Goal: Information Seeking & Learning: Learn about a topic

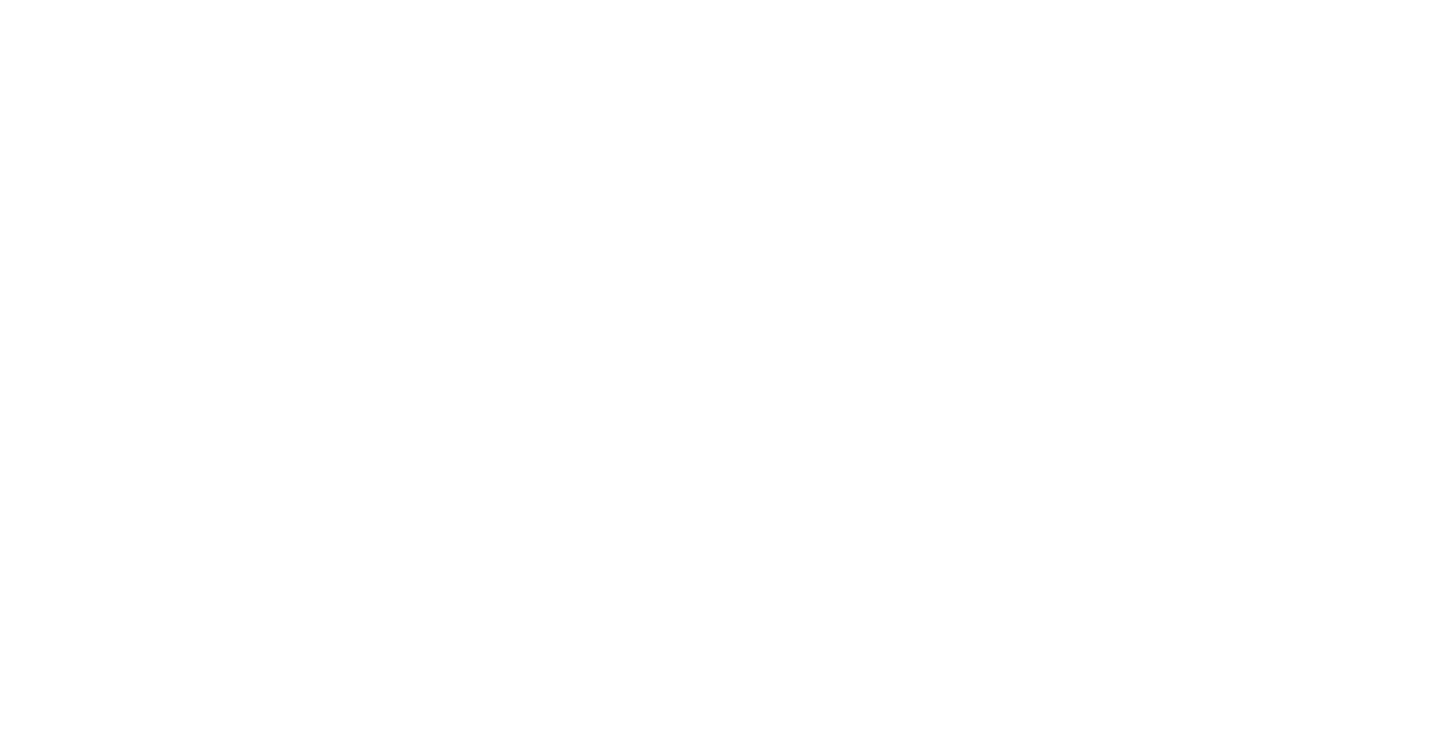
select select "Song"
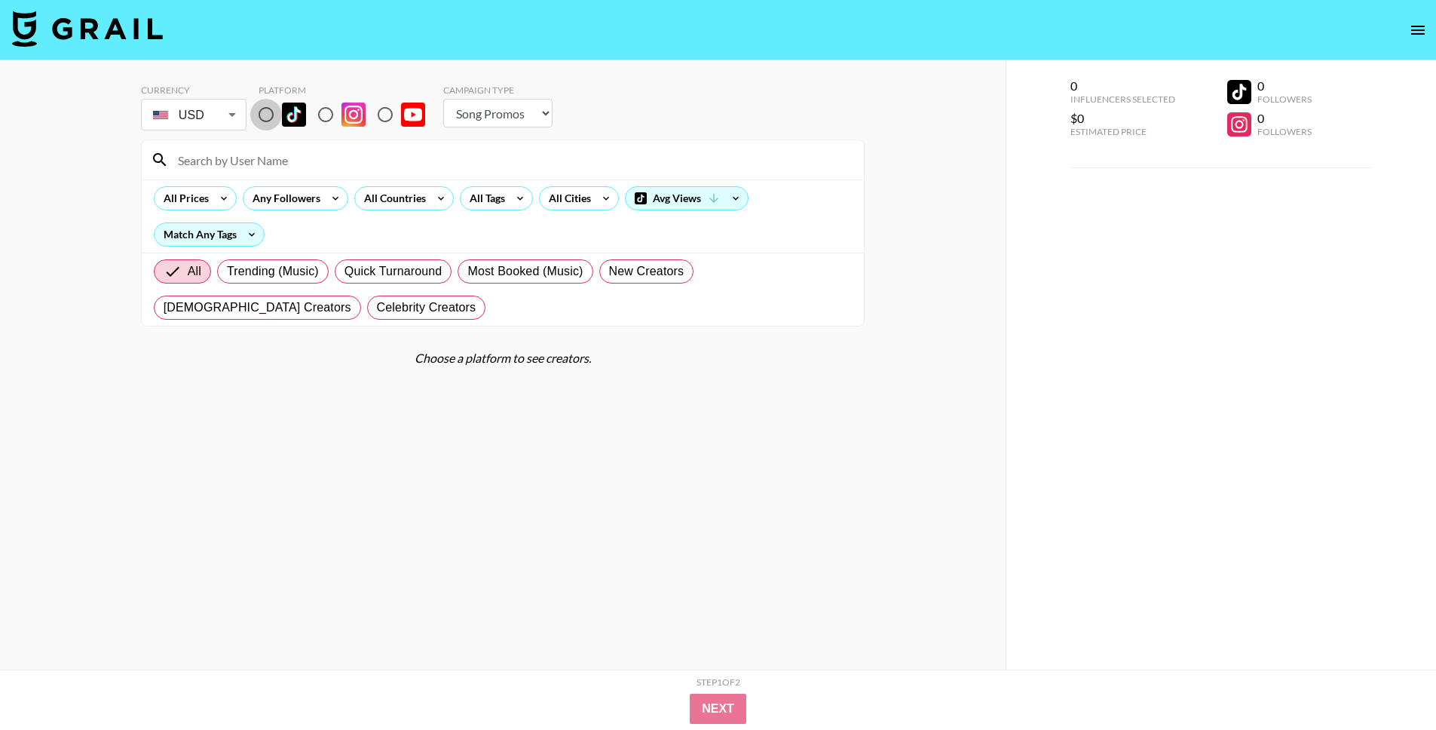
click at [272, 124] on input "radio" at bounding box center [266, 115] width 32 height 32
radio input "true"
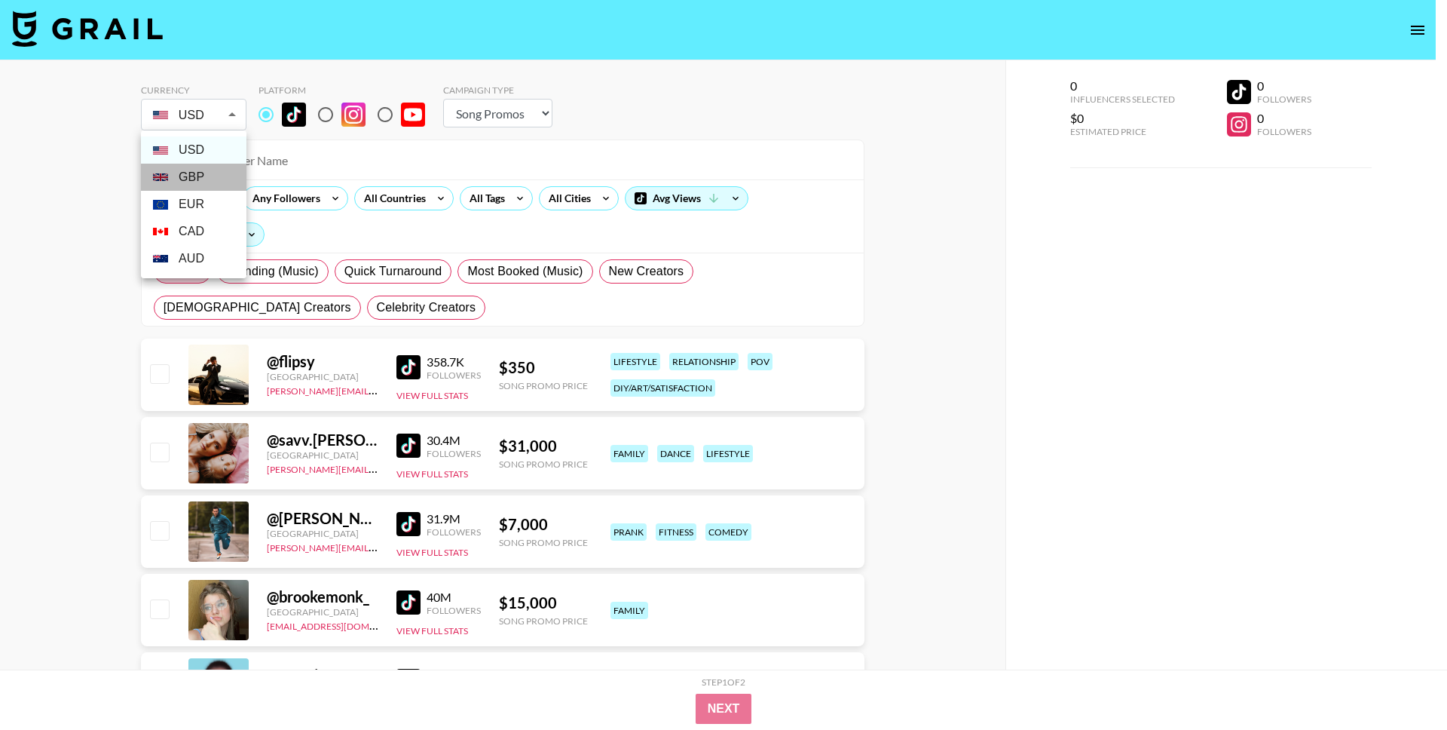
click at [206, 176] on li "GBP" at bounding box center [194, 177] width 106 height 27
type input "GBP"
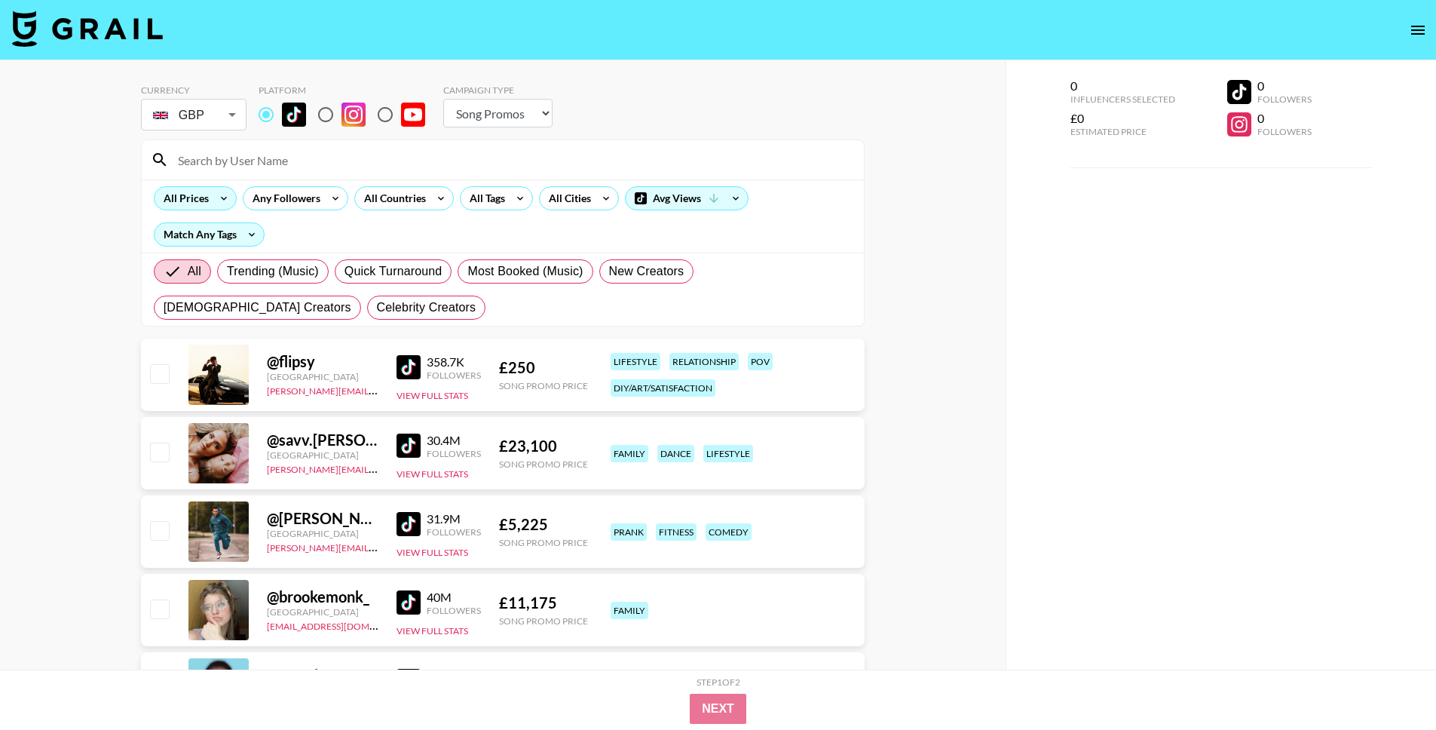
click at [202, 198] on div "All Prices" at bounding box center [183, 198] width 57 height 23
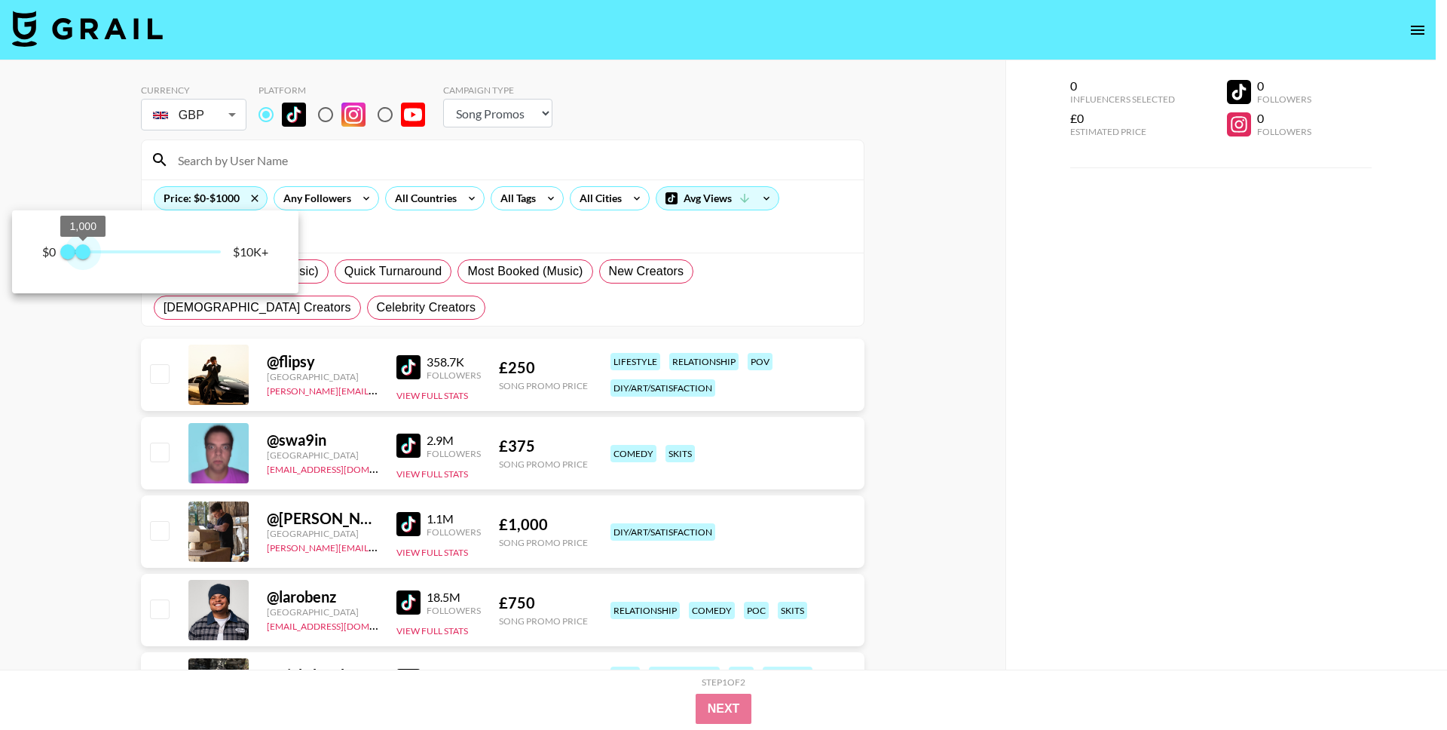
drag, startPoint x: 213, startPoint y: 257, endPoint x: 83, endPoint y: 264, distance: 129.8
click at [83, 259] on span "1,000" at bounding box center [82, 251] width 15 height 15
type input "1000"
click at [516, 205] on div at bounding box center [723, 365] width 1447 height 730
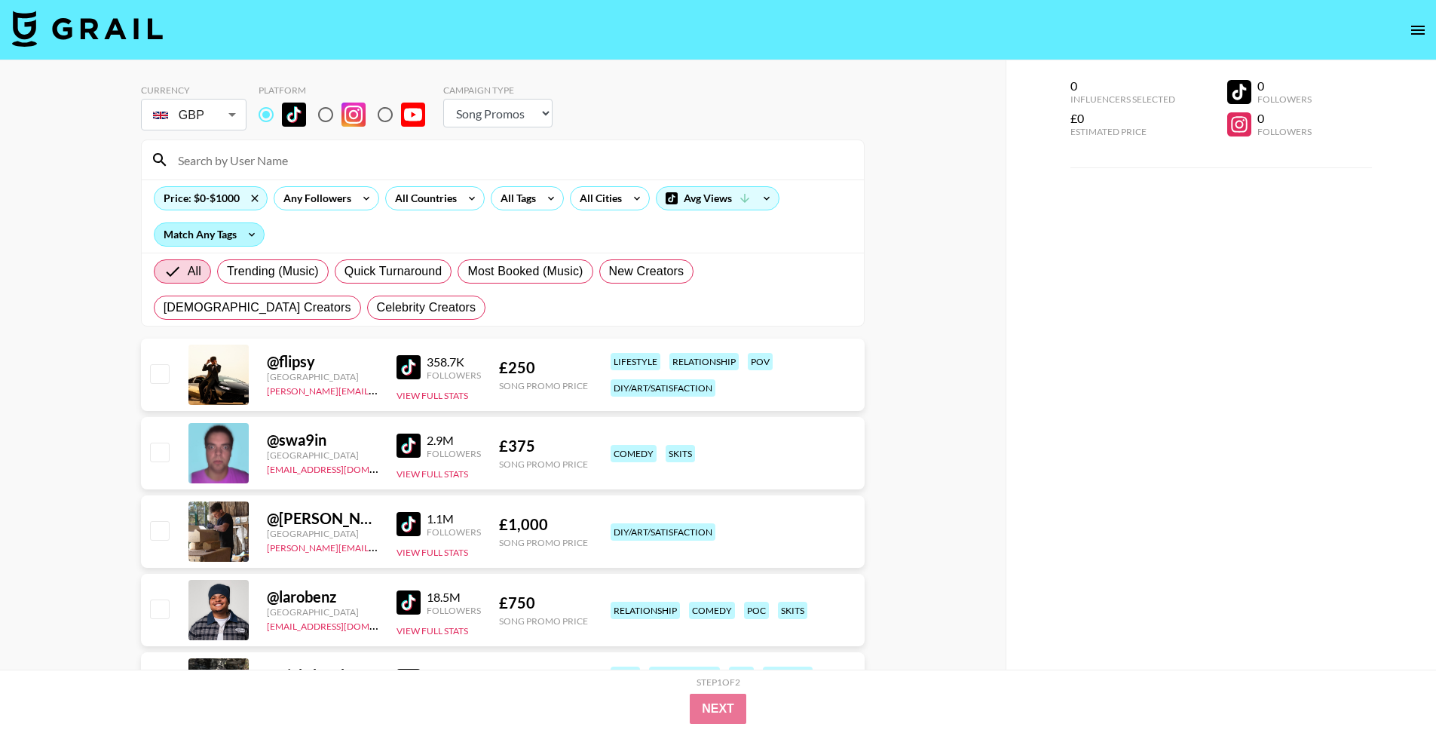
click at [222, 225] on div "Match Any Tags" at bounding box center [209, 234] width 109 height 23
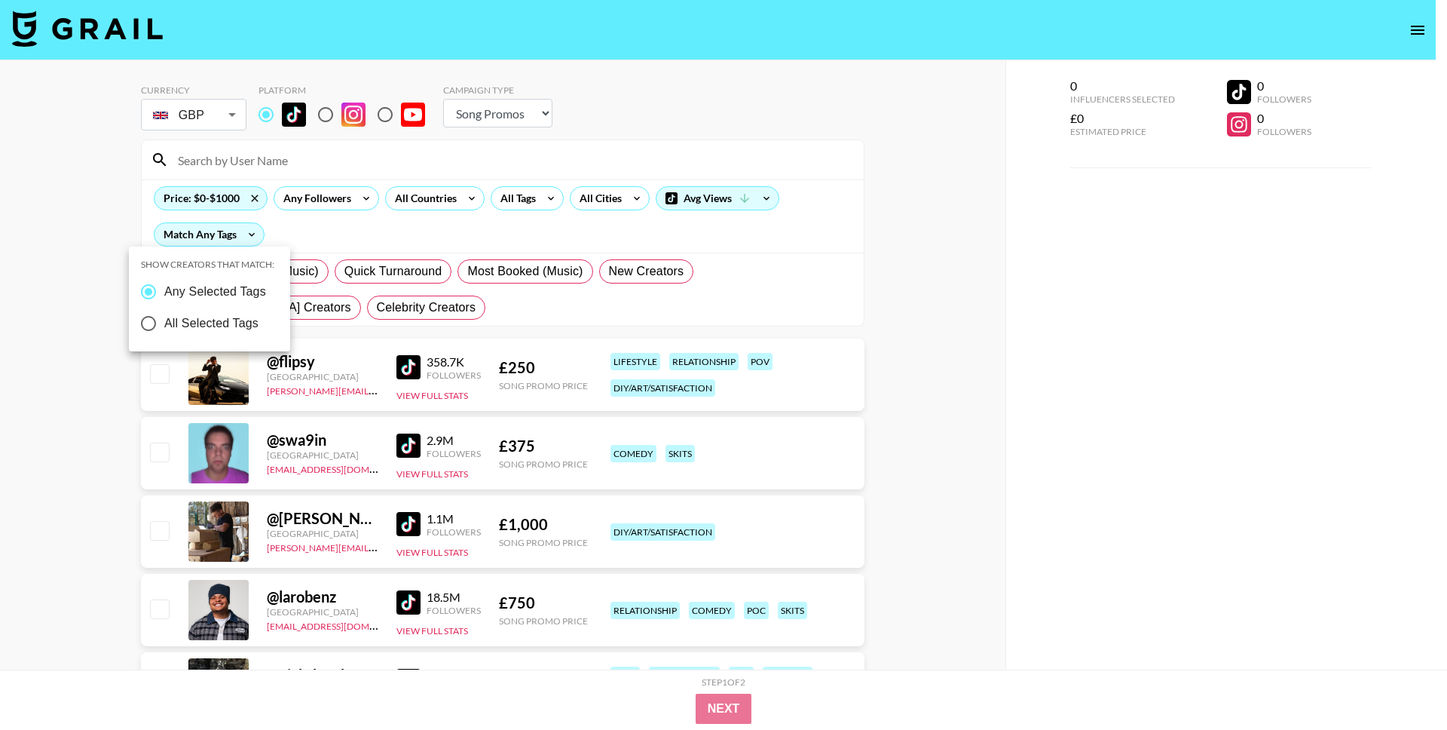
click at [250, 233] on div at bounding box center [723, 365] width 1447 height 730
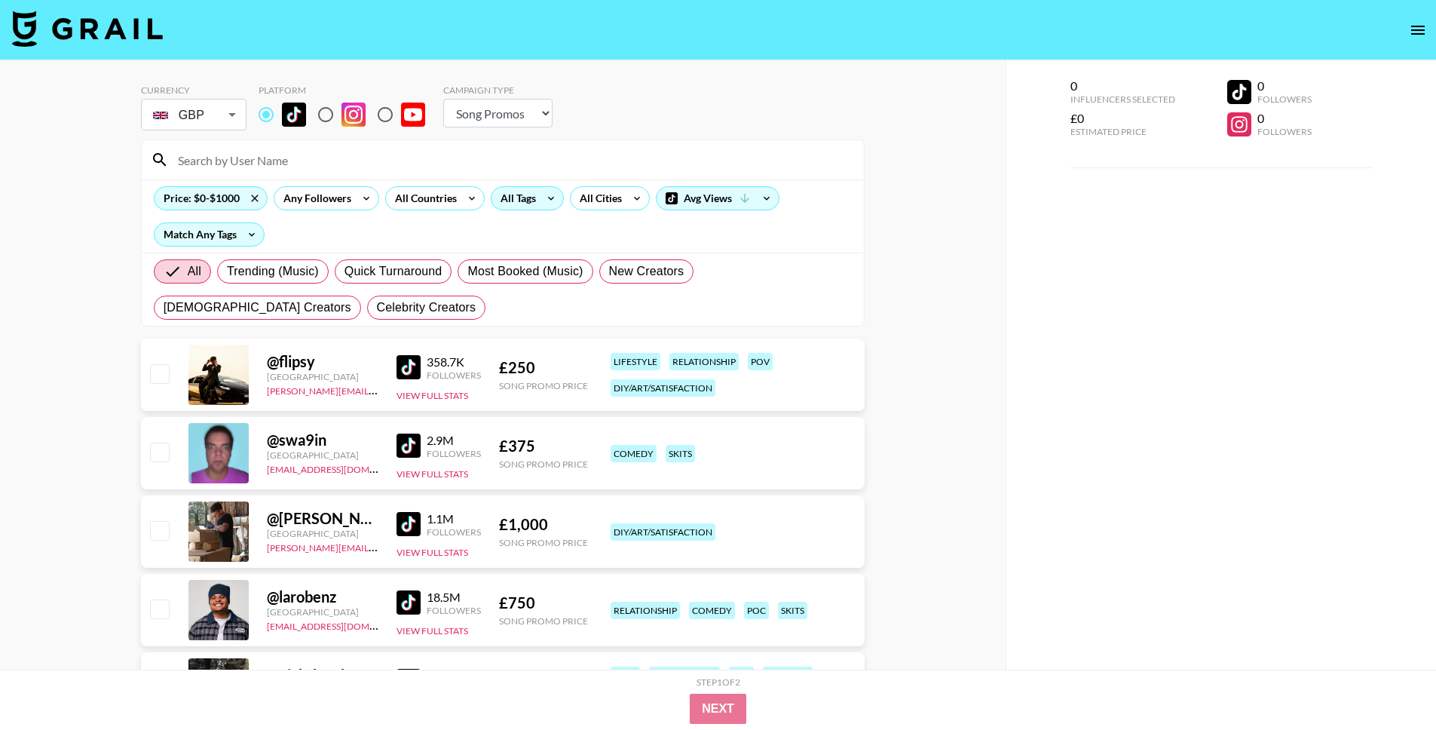
click at [555, 197] on icon at bounding box center [551, 198] width 24 height 23
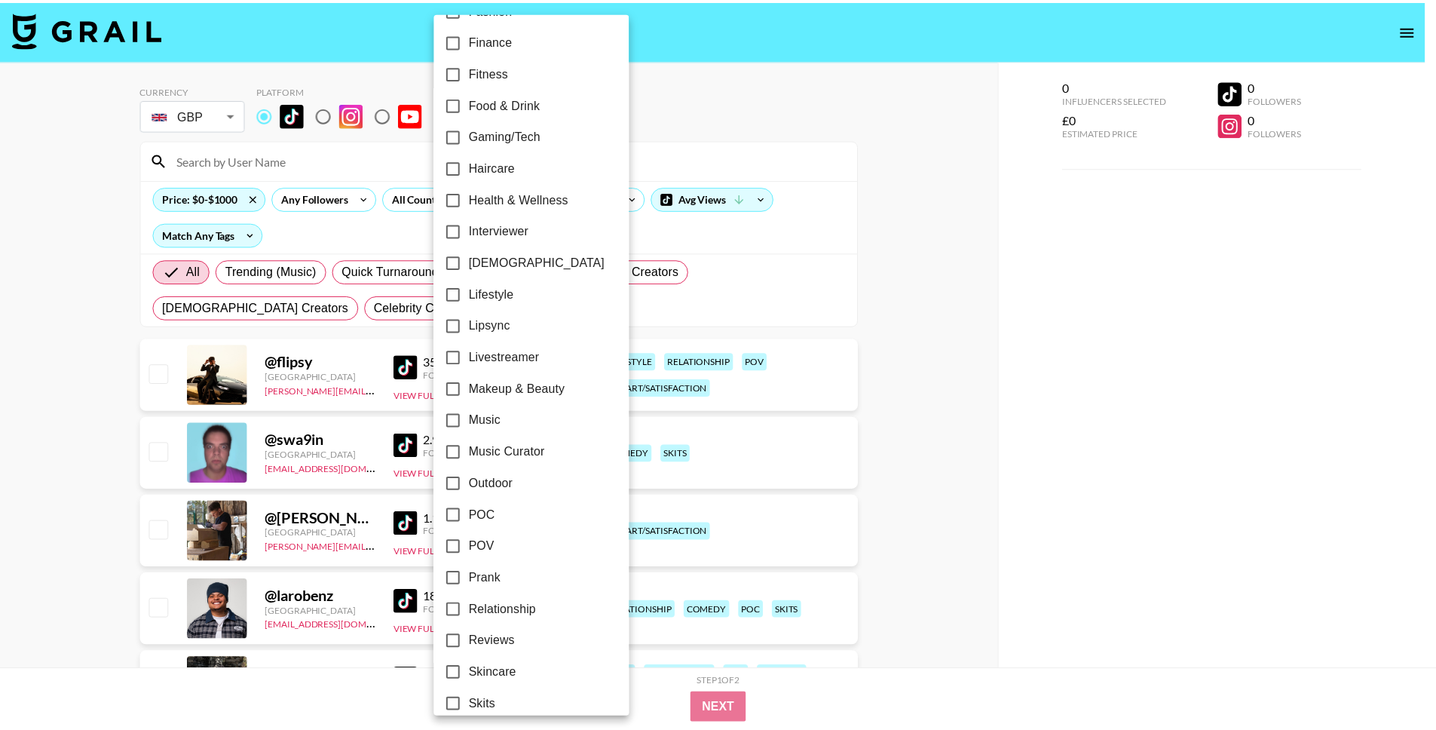
scroll to position [366, 0]
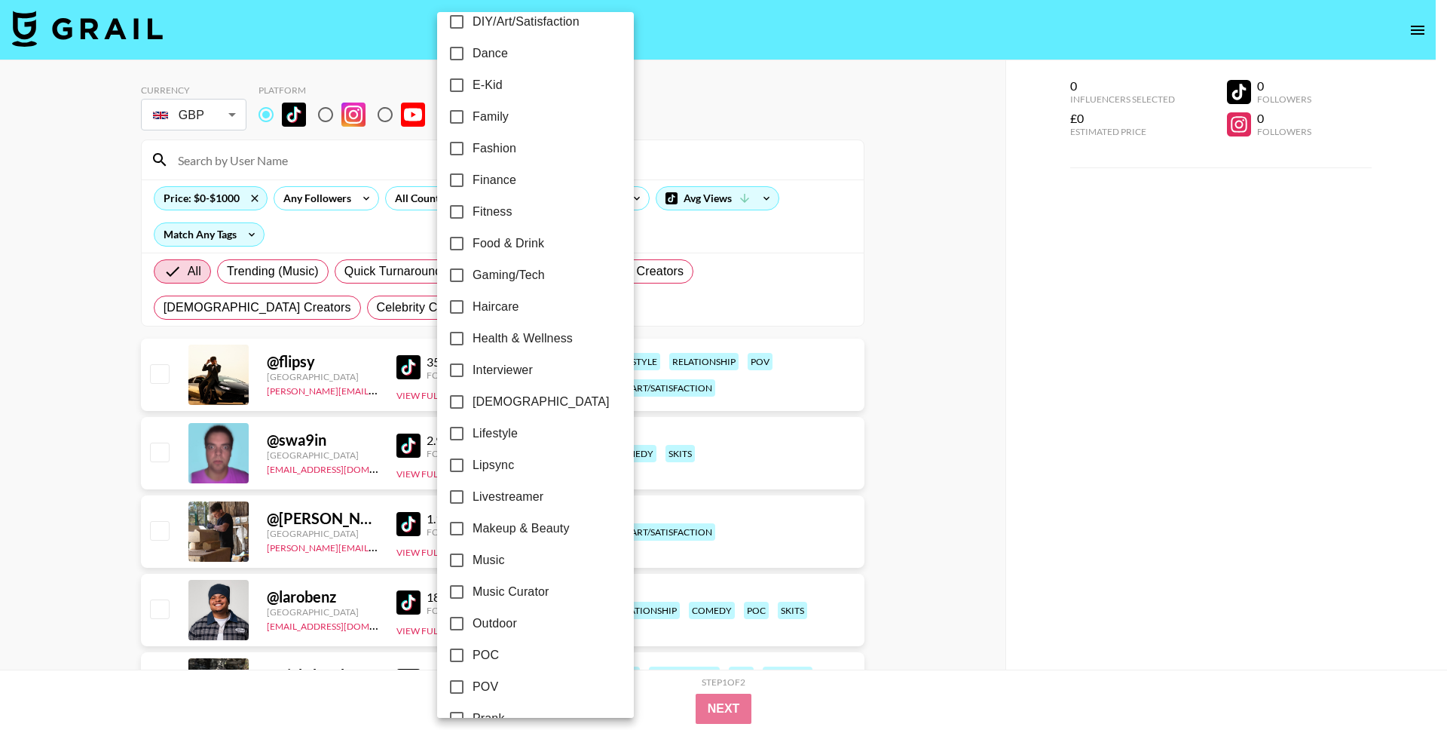
click at [497, 396] on span "[DEMOGRAPHIC_DATA]" at bounding box center [541, 402] width 137 height 18
click at [473, 396] on input "[DEMOGRAPHIC_DATA]" at bounding box center [457, 402] width 32 height 32
checkbox input "true"
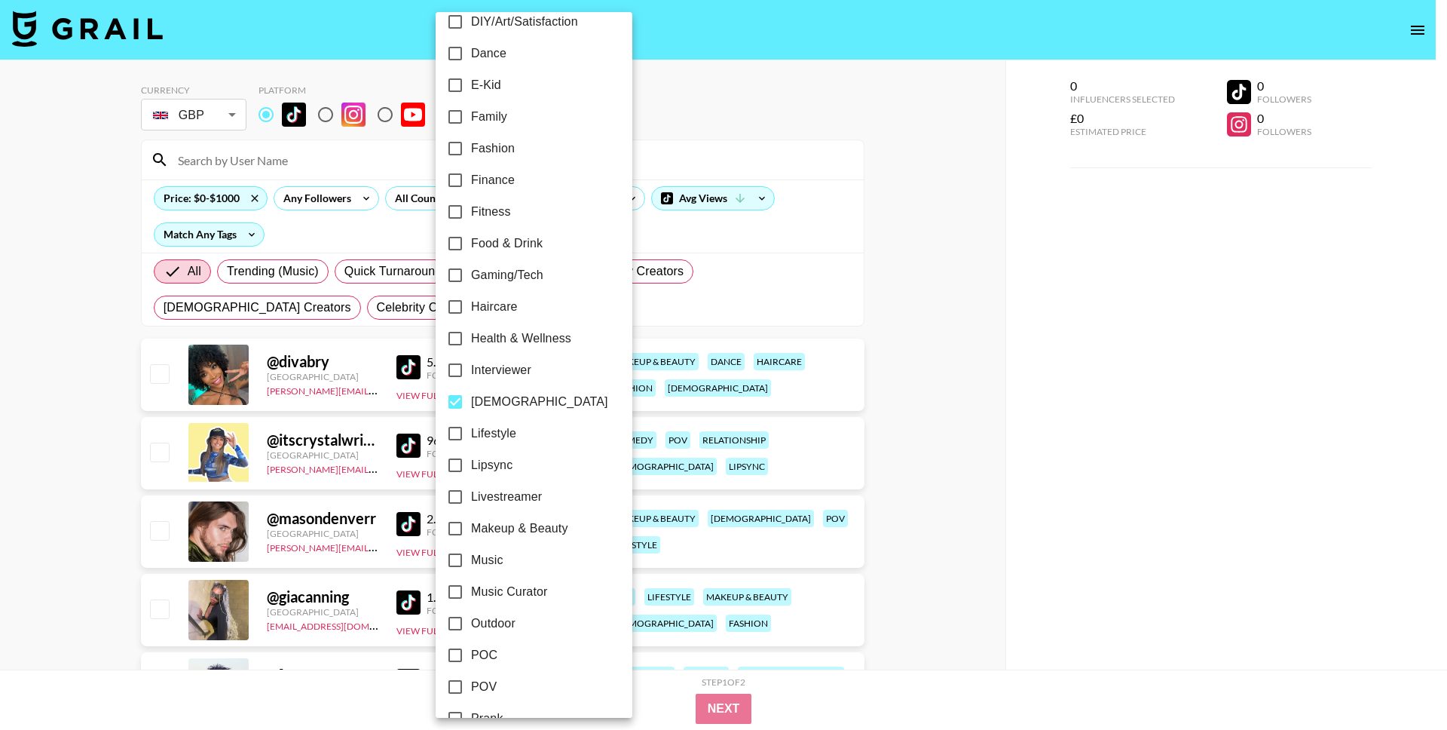
click at [846, 237] on div at bounding box center [723, 365] width 1447 height 730
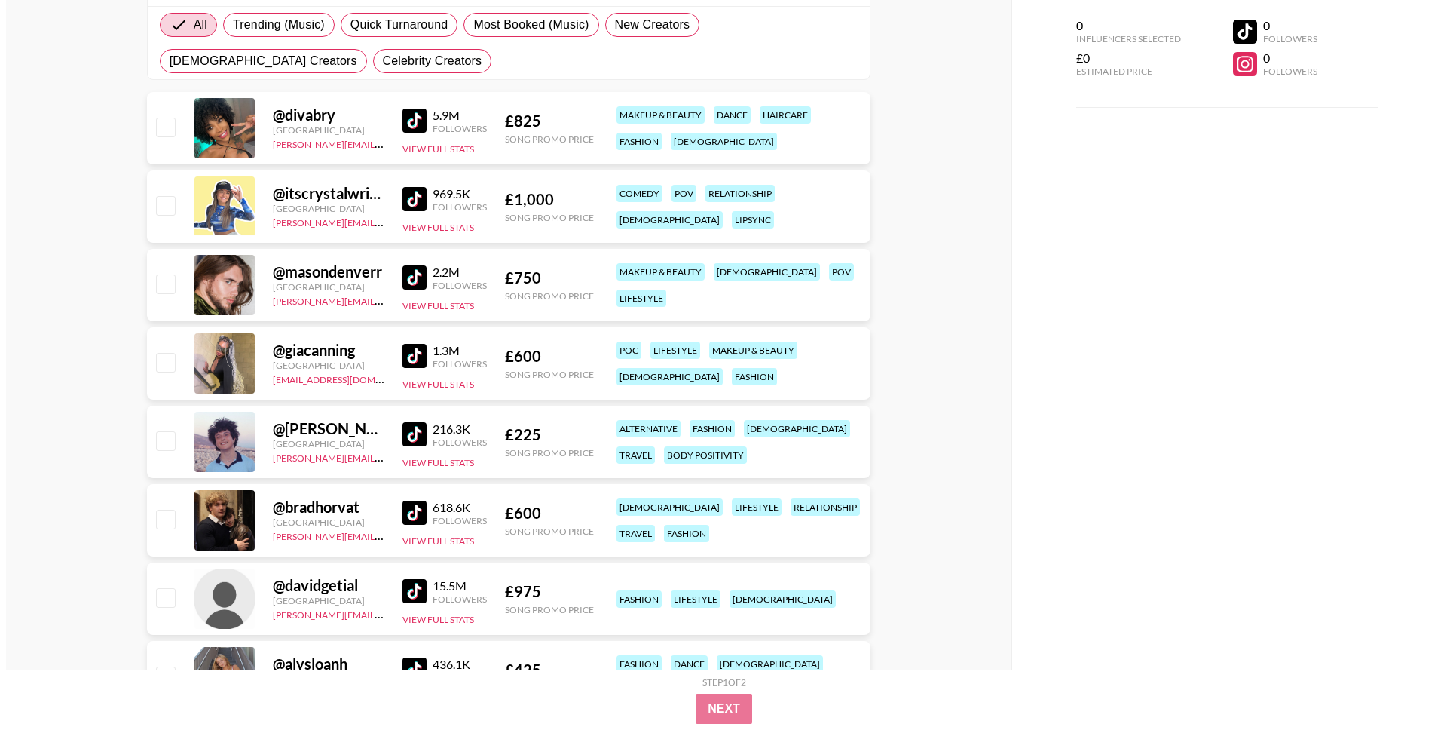
scroll to position [0, 0]
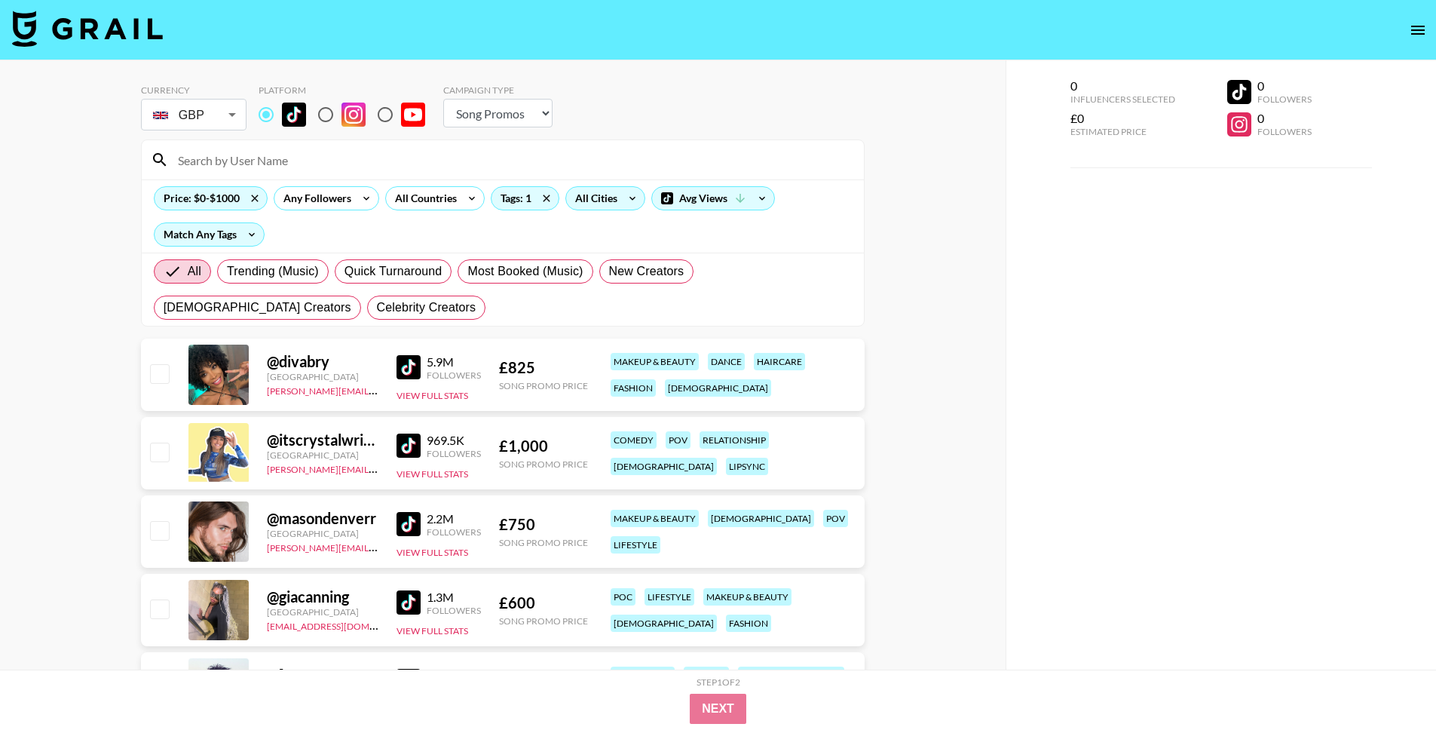
click at [590, 192] on div "All Cities" at bounding box center [593, 198] width 54 height 23
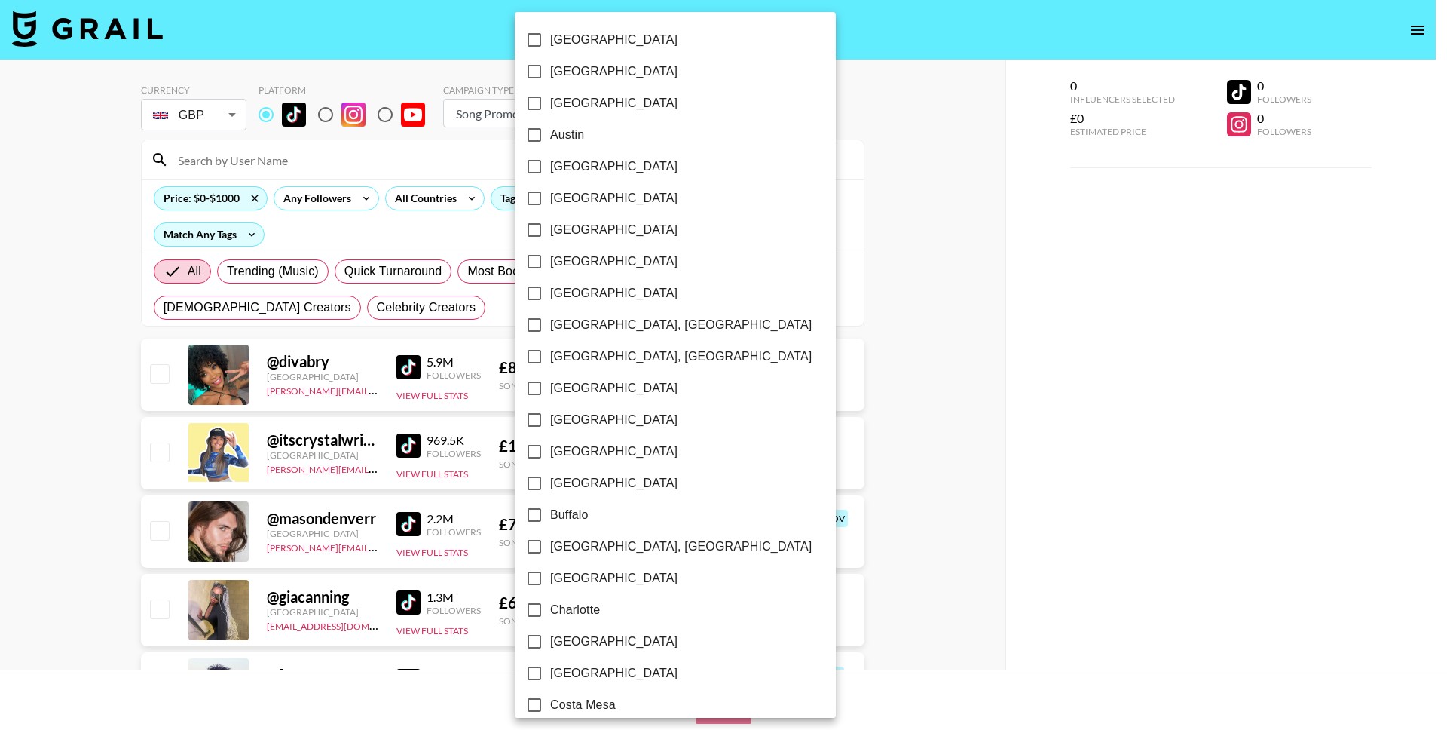
click at [458, 202] on div at bounding box center [723, 365] width 1447 height 730
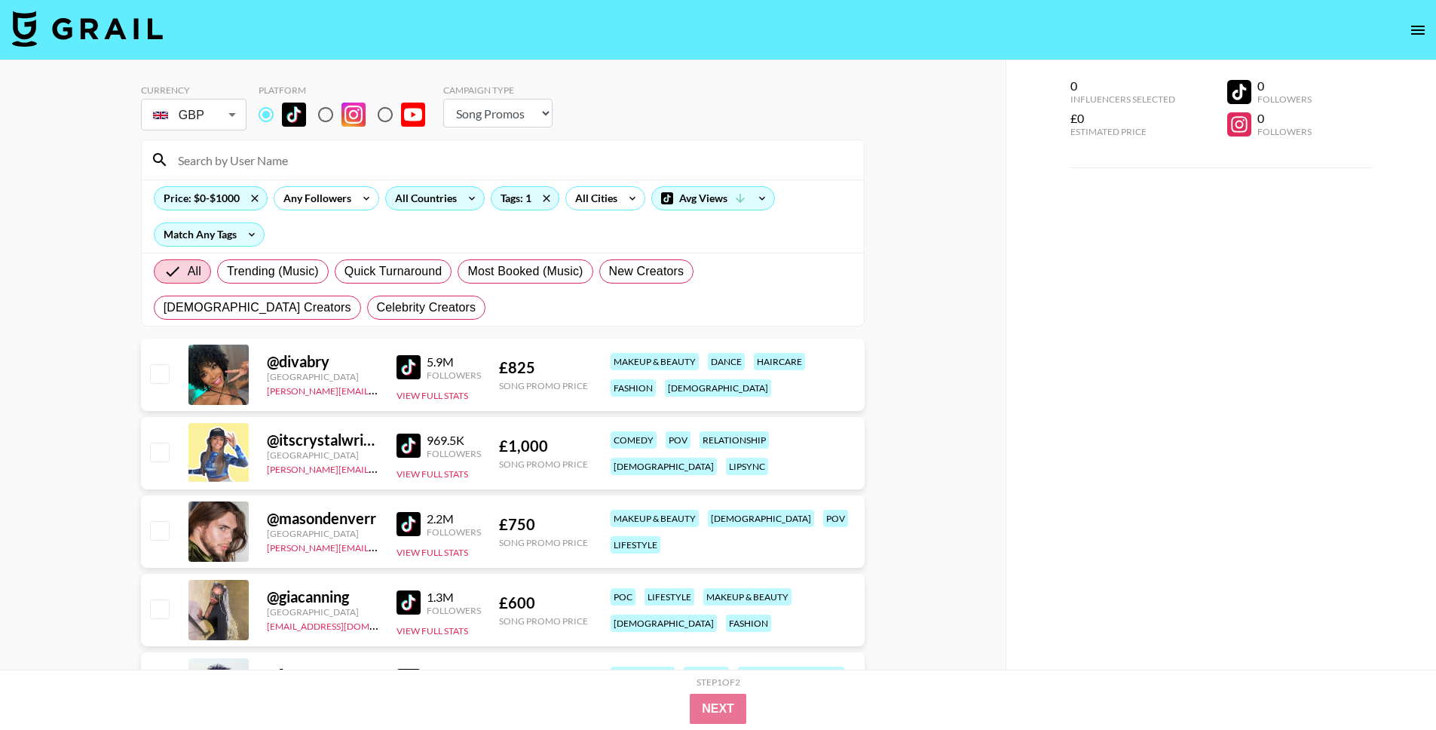
click at [420, 207] on div "All Countries" at bounding box center [423, 198] width 74 height 23
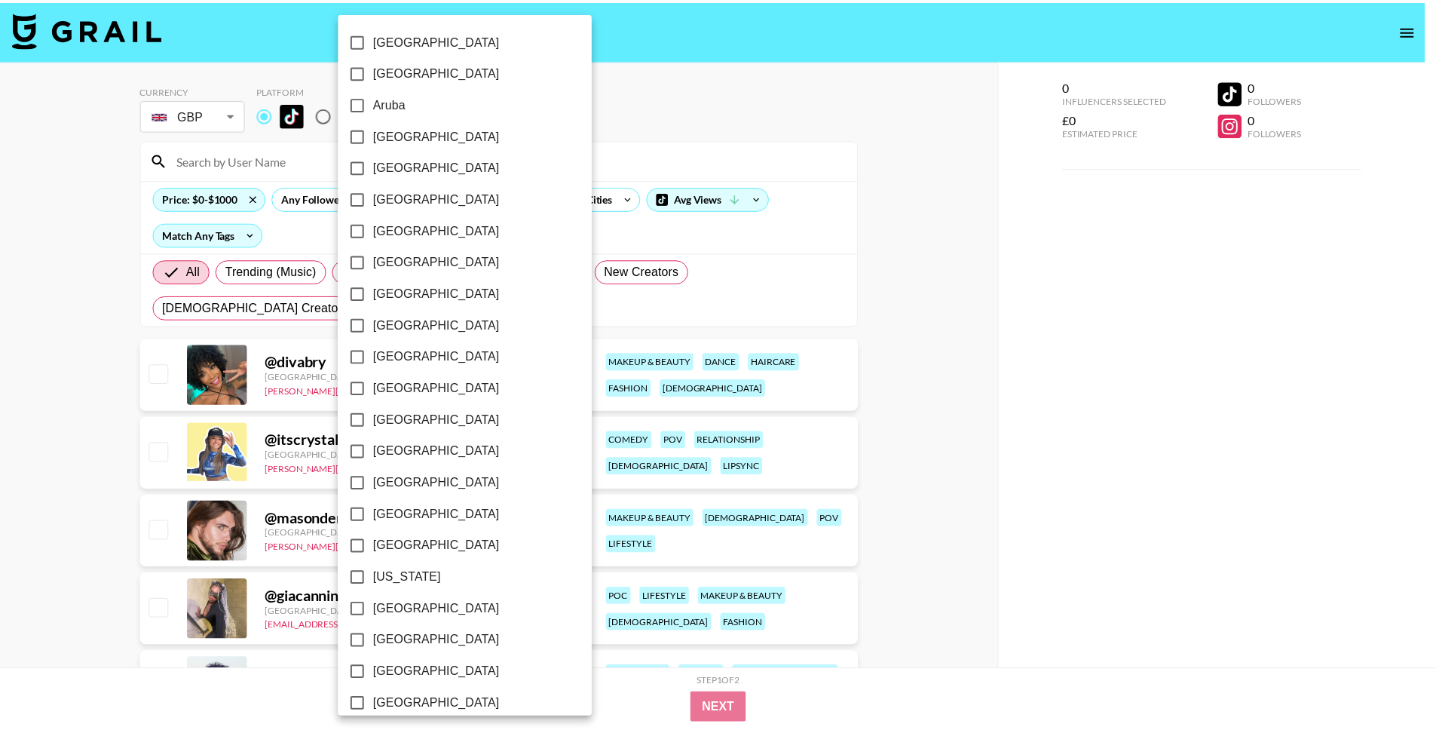
scroll to position [1028, 0]
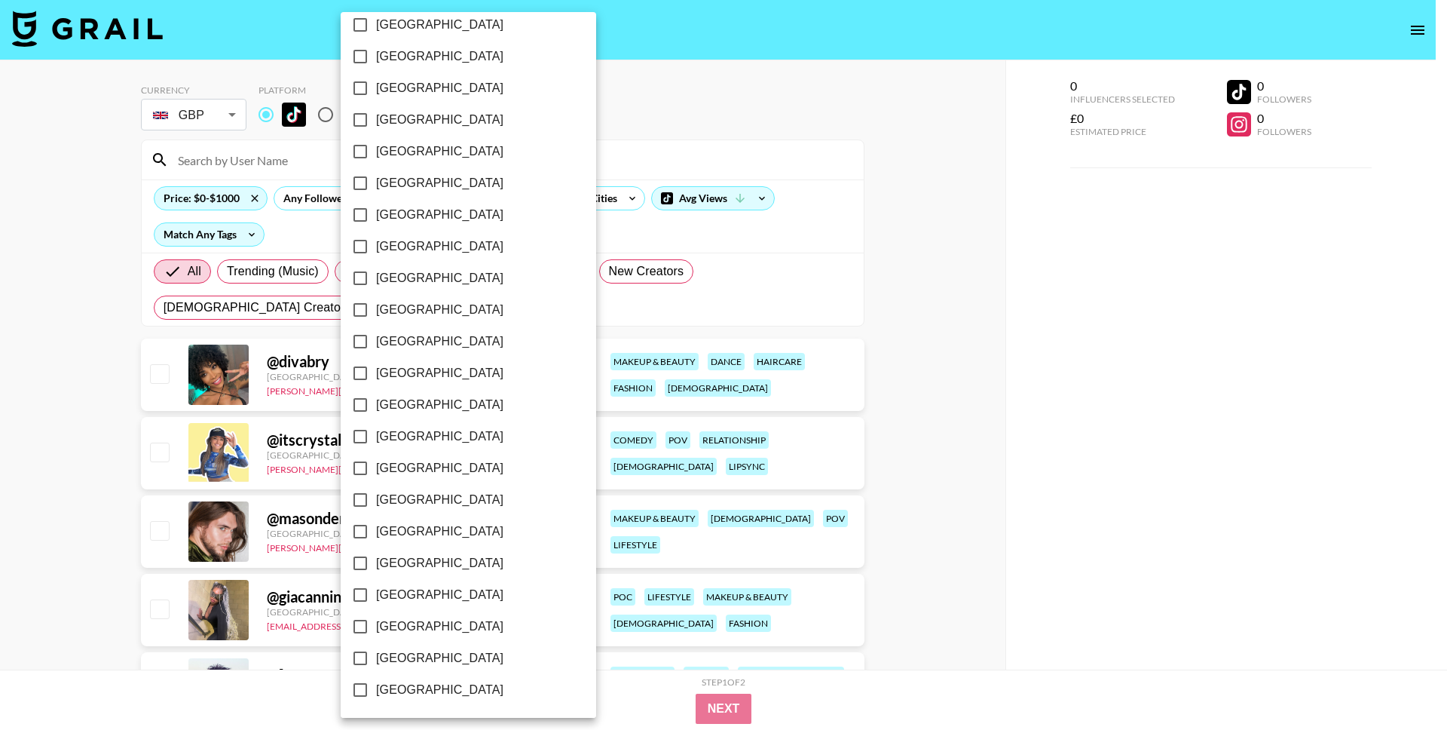
click at [444, 625] on span "[GEOGRAPHIC_DATA]" at bounding box center [439, 626] width 127 height 18
click at [376, 625] on input "[GEOGRAPHIC_DATA]" at bounding box center [360, 627] width 32 height 32
checkbox input "true"
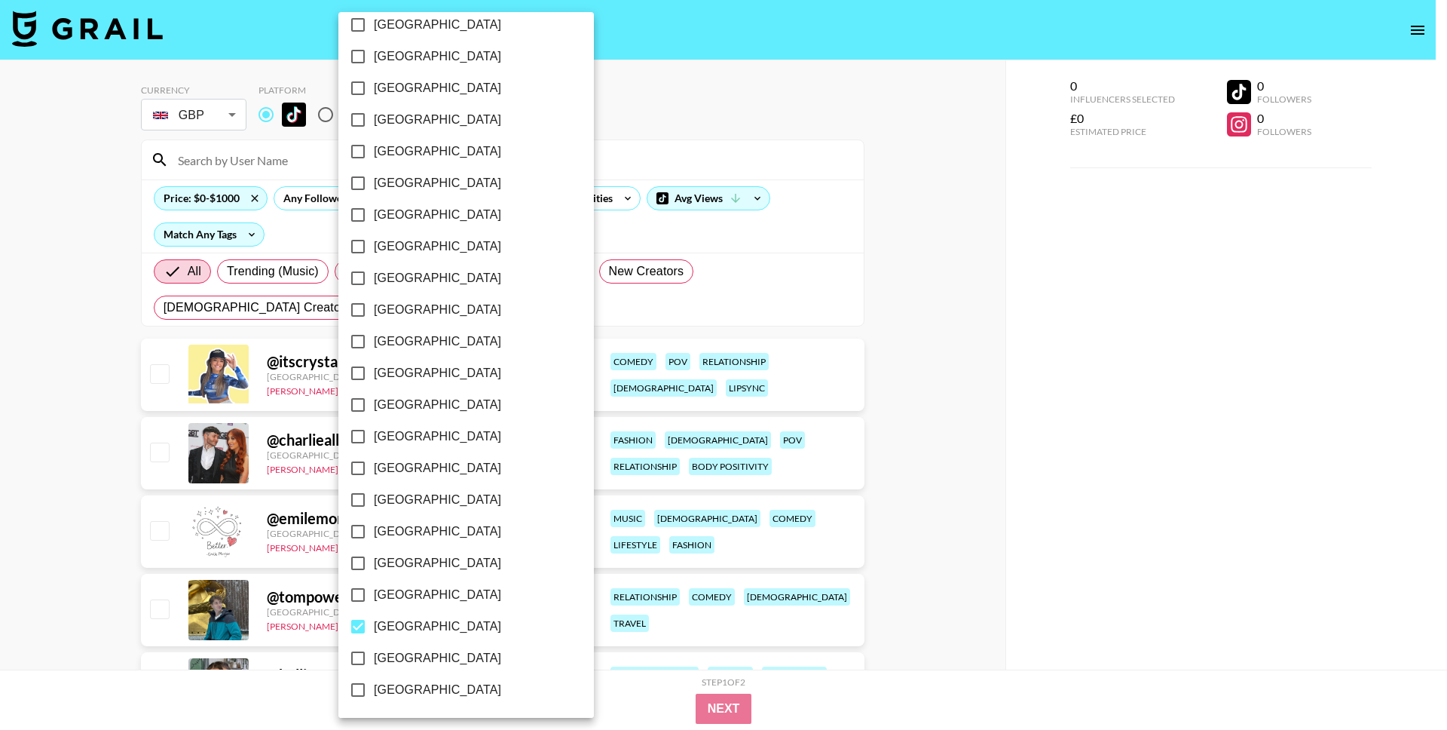
click at [807, 156] on div at bounding box center [723, 365] width 1447 height 730
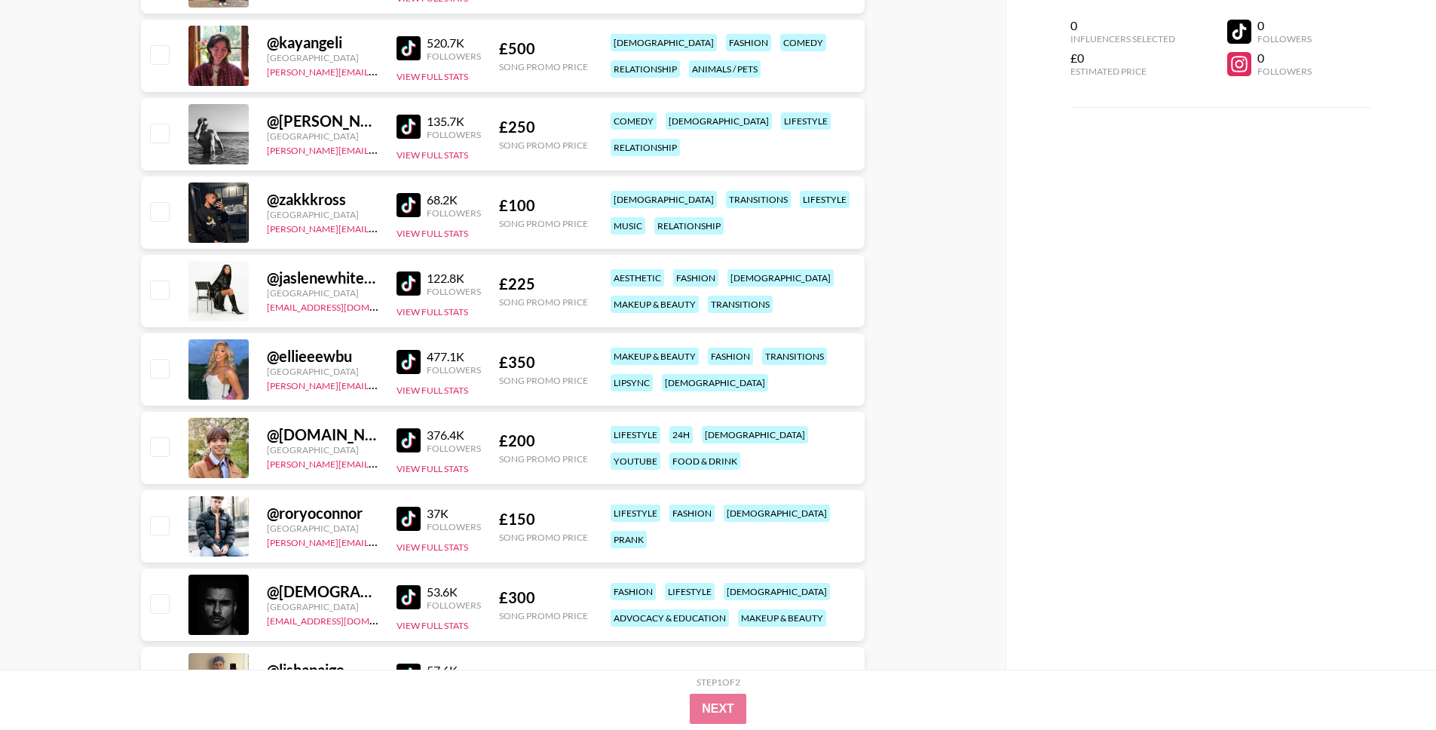
scroll to position [1658, 0]
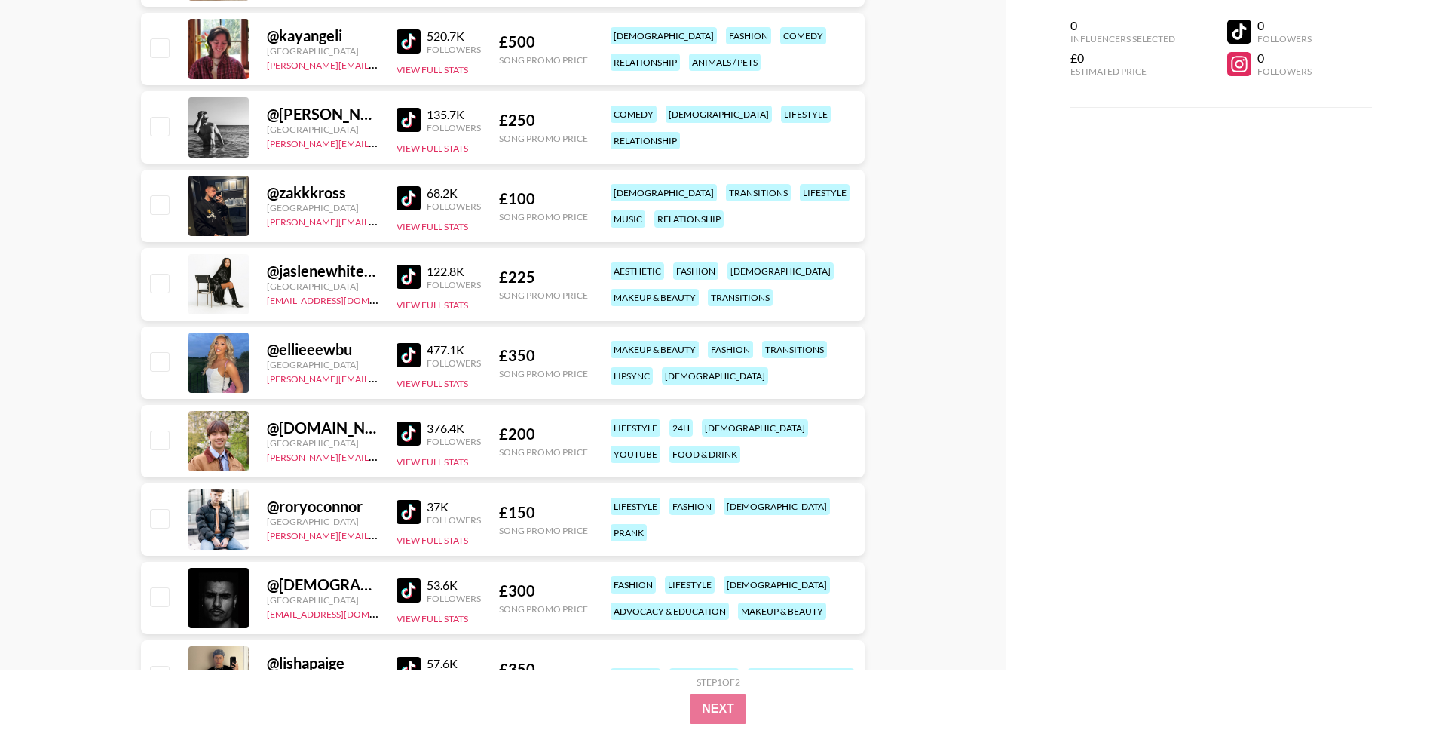
click at [409, 261] on div "122.8K Followers View Full Stats" at bounding box center [438, 285] width 84 height 54
click at [408, 283] on img at bounding box center [408, 277] width 24 height 24
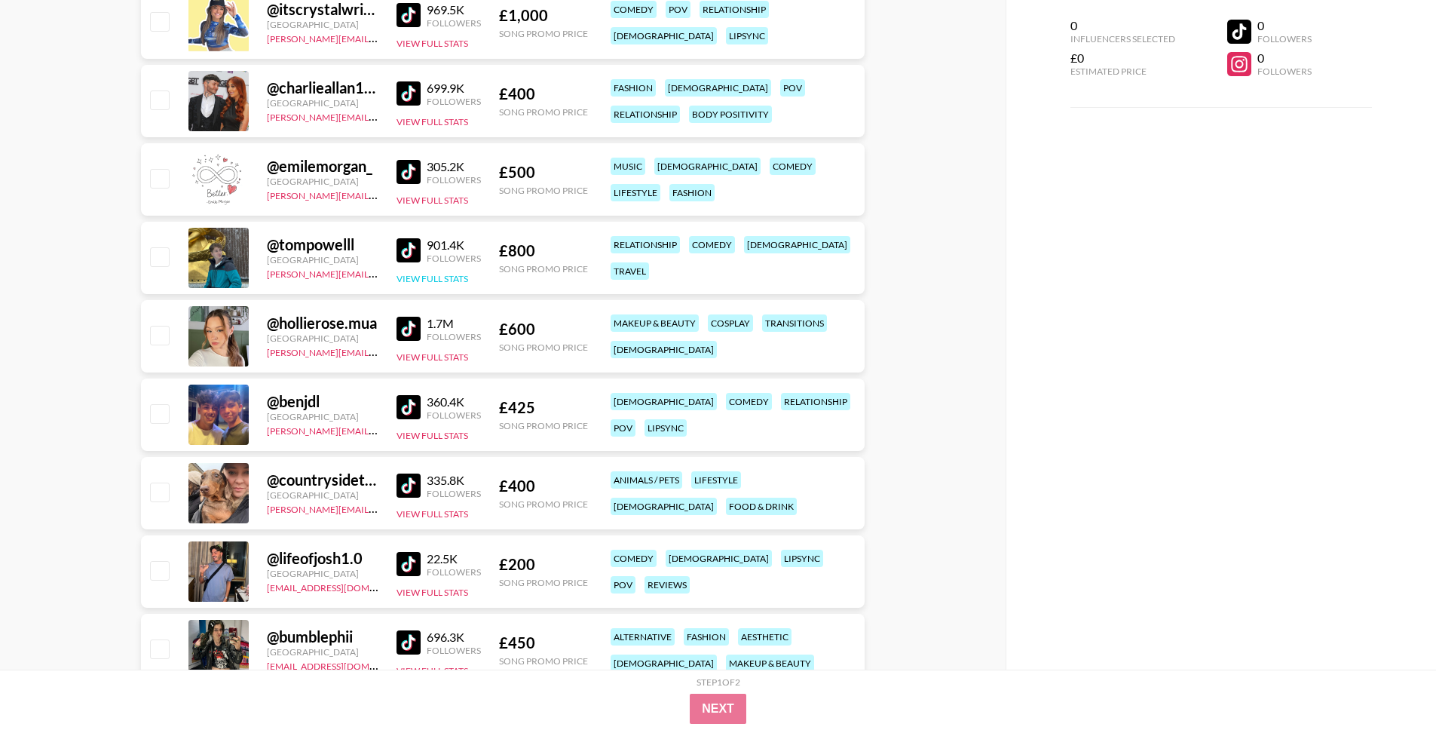
scroll to position [0, 0]
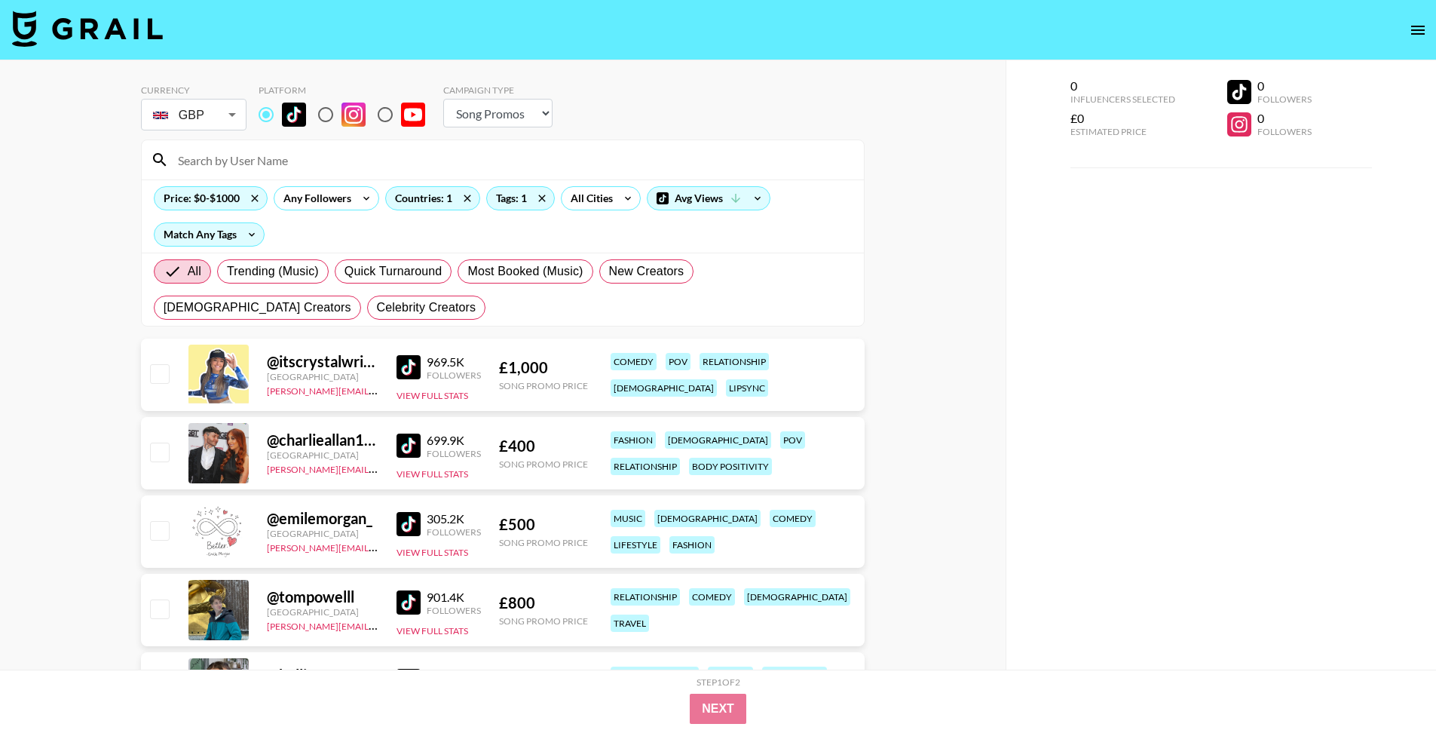
click at [415, 361] on img at bounding box center [408, 367] width 24 height 24
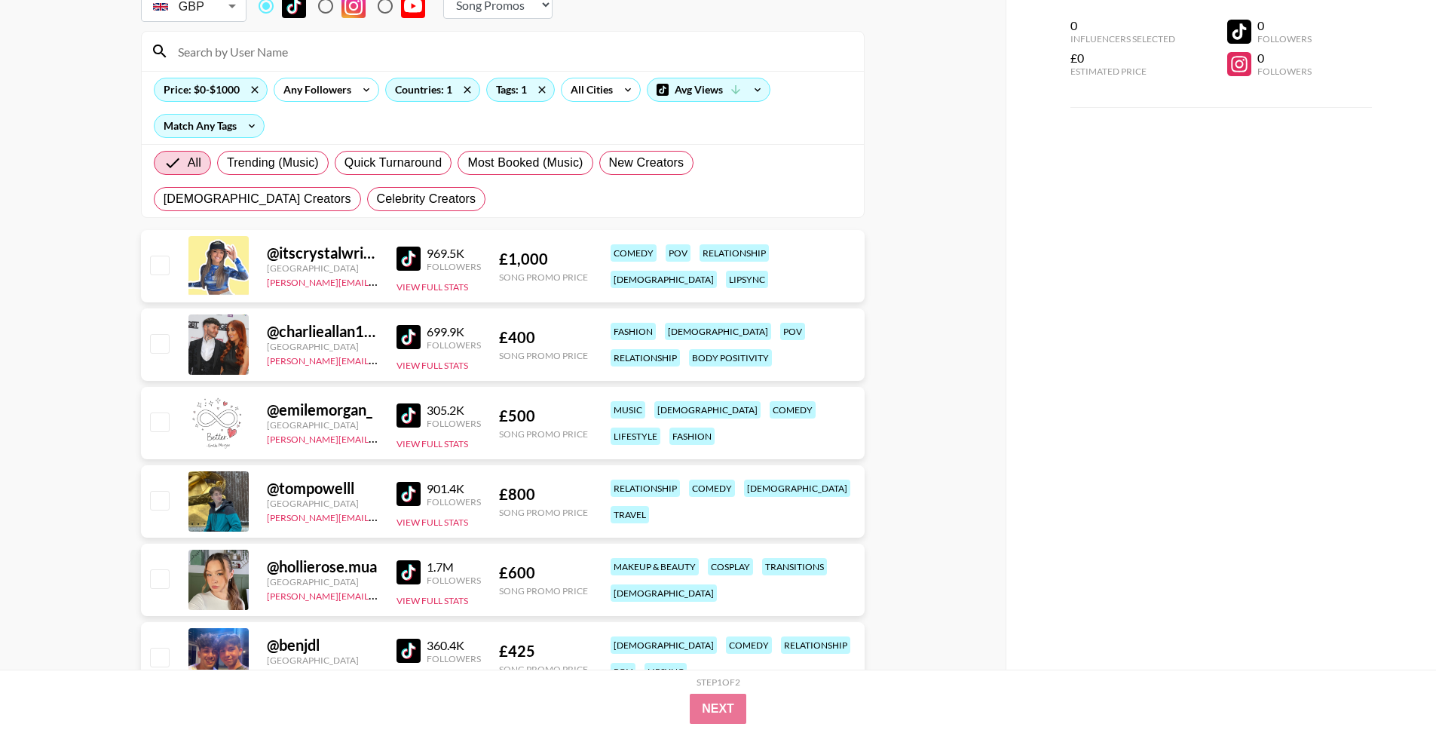
scroll to position [110, 0]
click at [399, 329] on img at bounding box center [408, 335] width 24 height 24
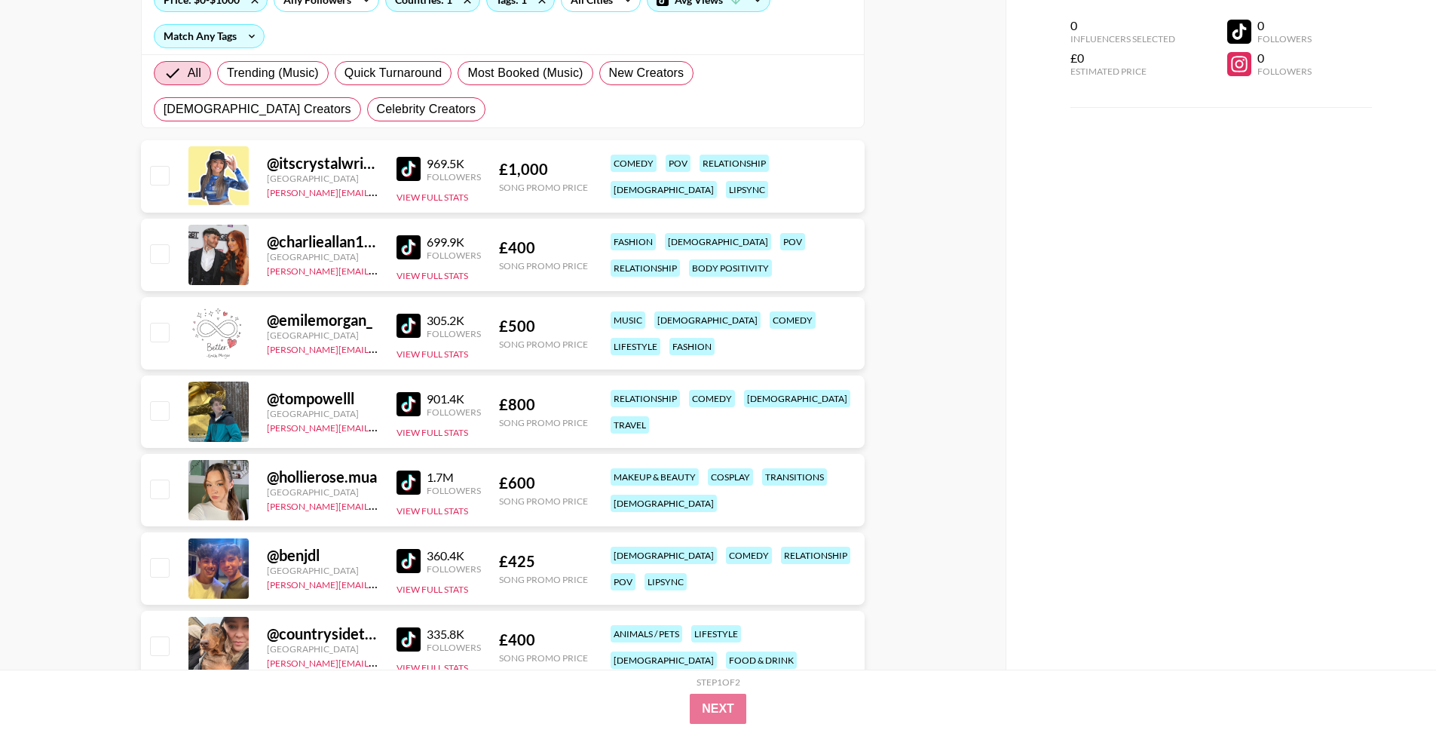
scroll to position [200, 0]
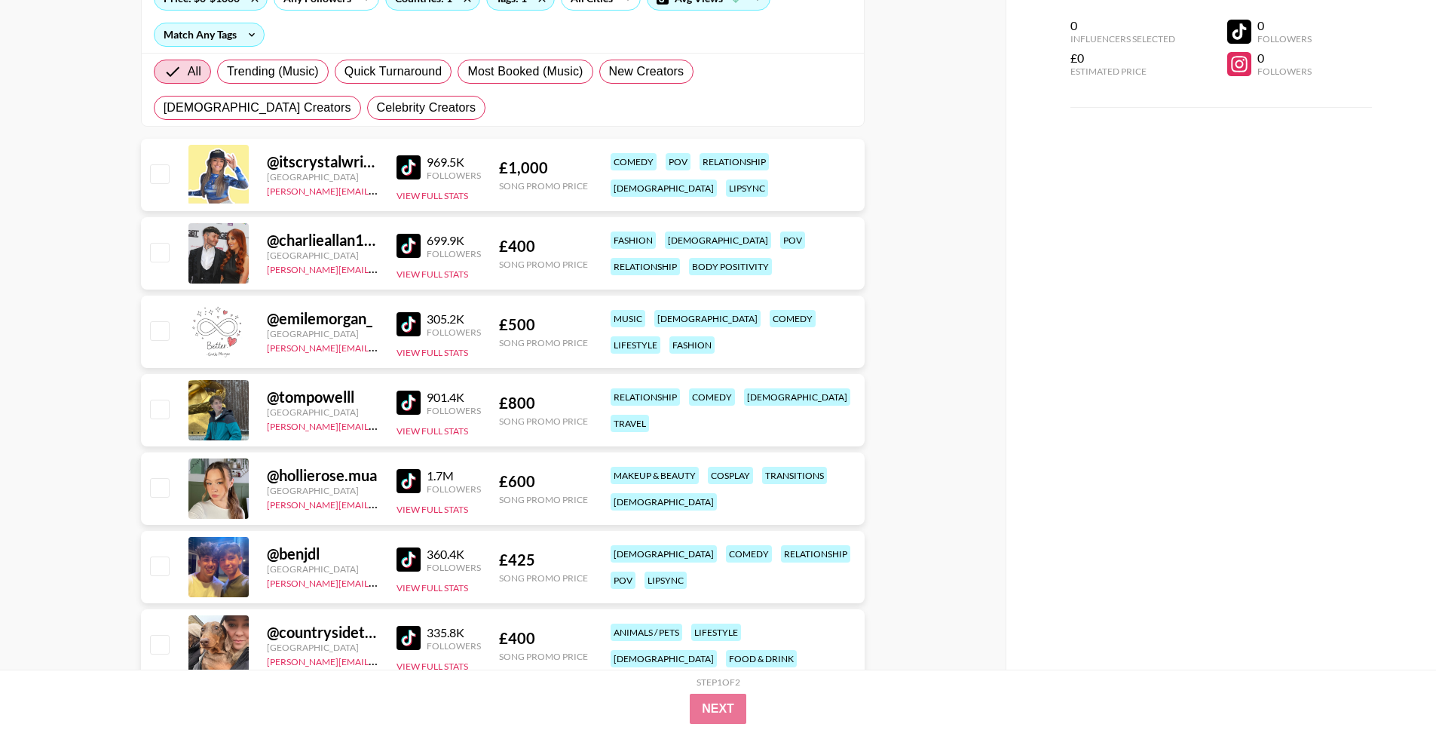
click at [409, 326] on img at bounding box center [408, 324] width 24 height 24
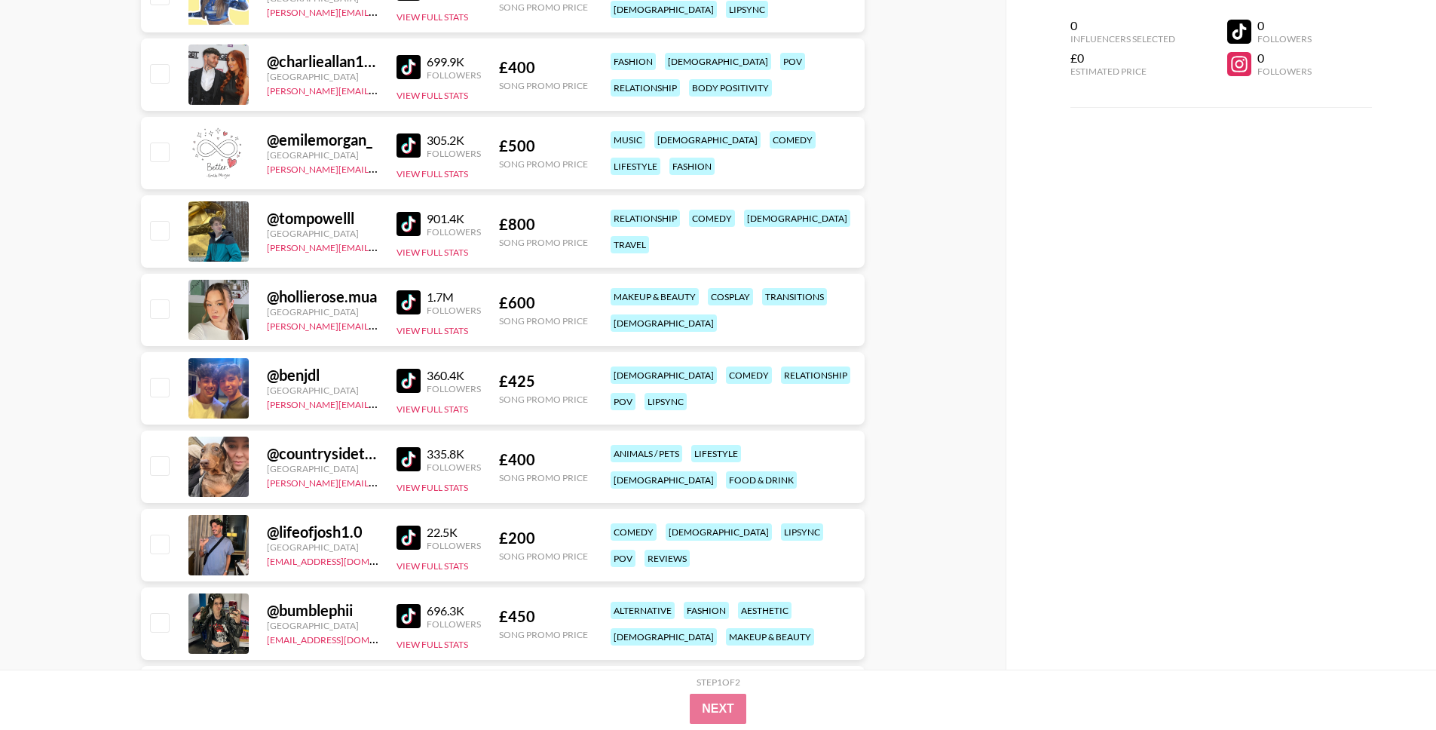
scroll to position [379, 0]
click at [404, 299] on img at bounding box center [408, 301] width 24 height 24
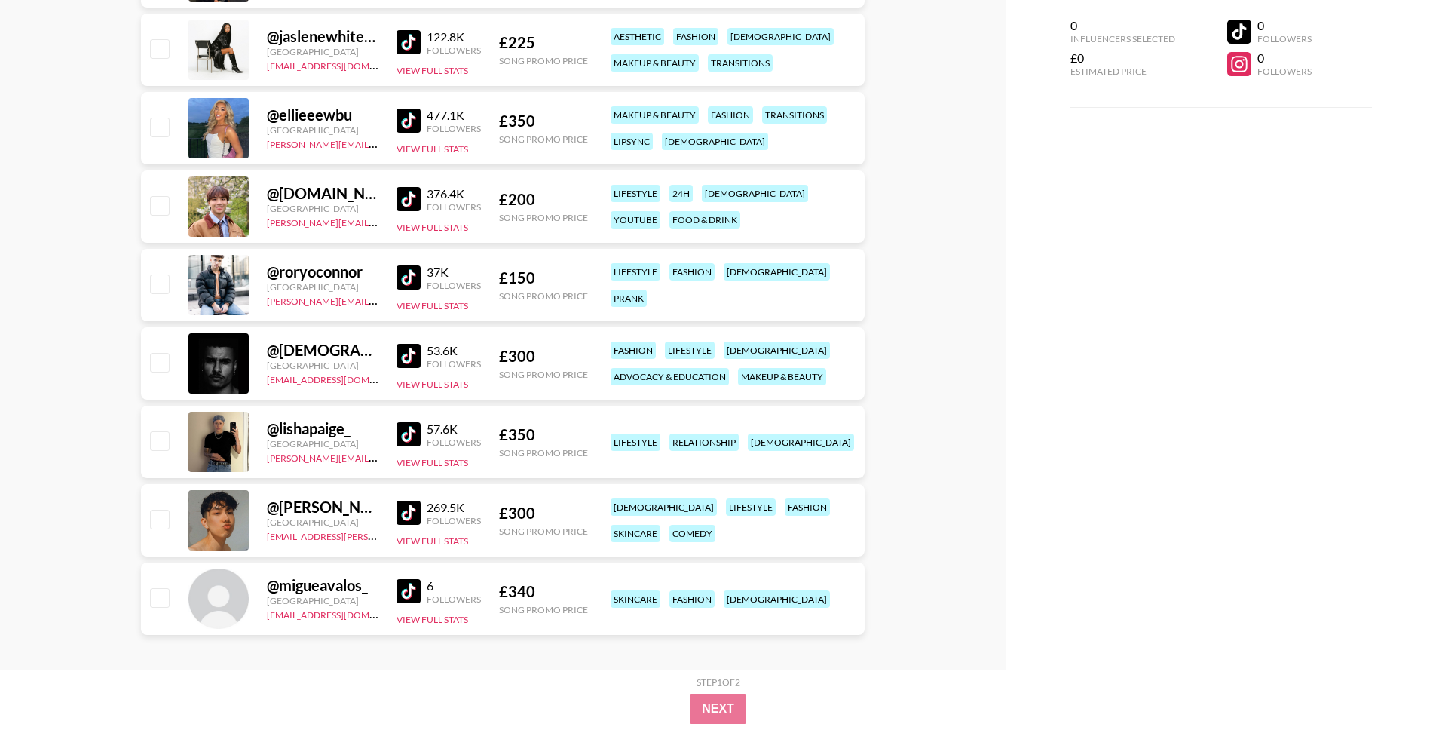
scroll to position [1895, 0]
